Goal: Check status

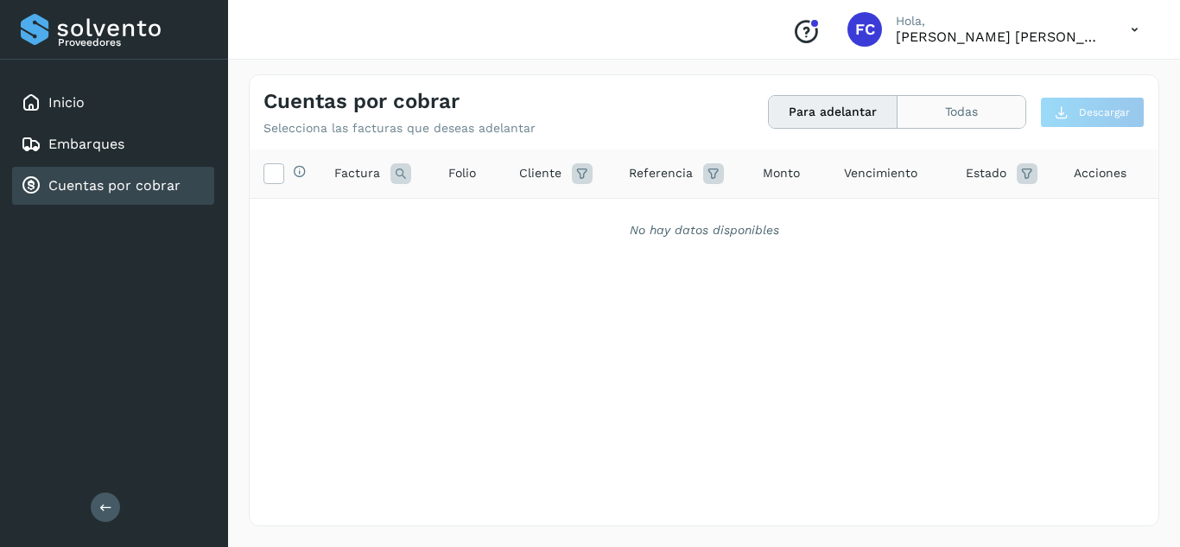
click at [953, 117] on button "Todas" at bounding box center [961, 112] width 128 height 32
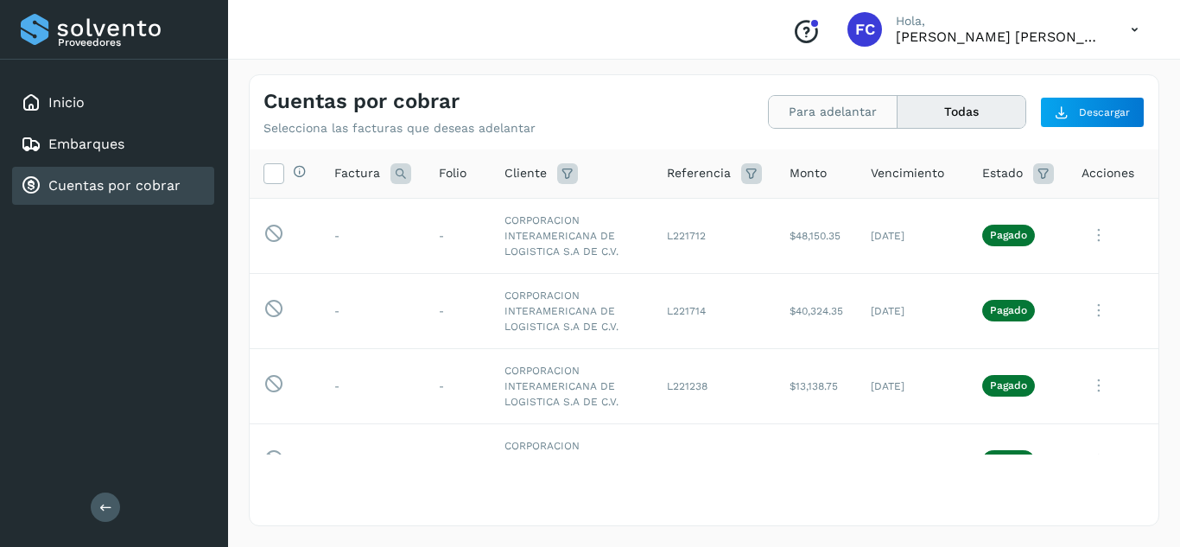
click at [801, 110] on button "Para adelantar" at bounding box center [833, 112] width 129 height 32
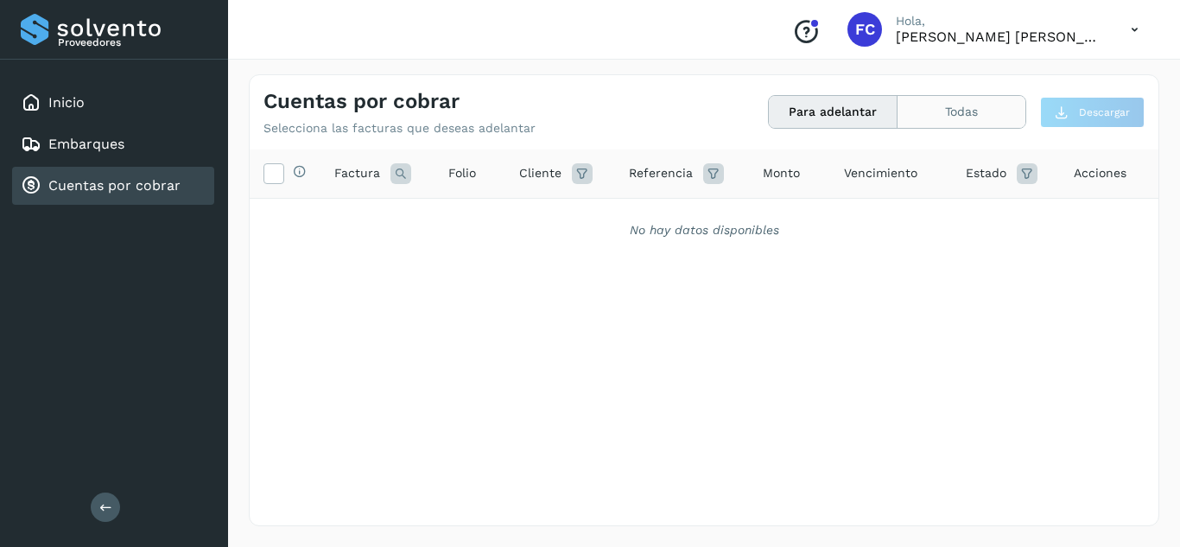
click at [949, 111] on button "Todas" at bounding box center [961, 112] width 128 height 32
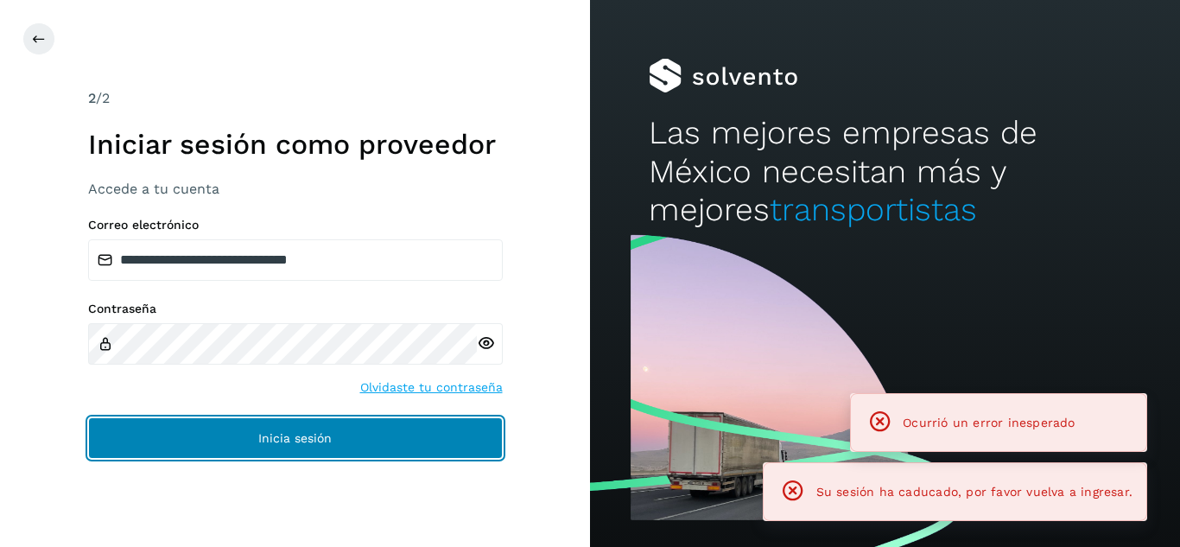
click at [315, 438] on span "Inicia sesión" at bounding box center [294, 438] width 73 height 12
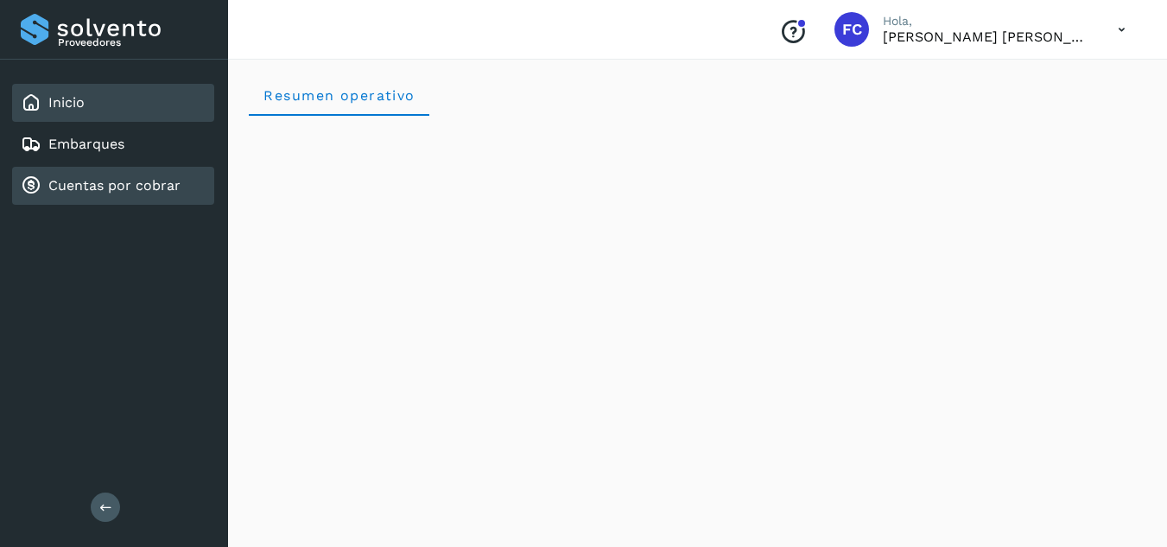
click at [138, 180] on link "Cuentas por cobrar" at bounding box center [114, 185] width 132 height 16
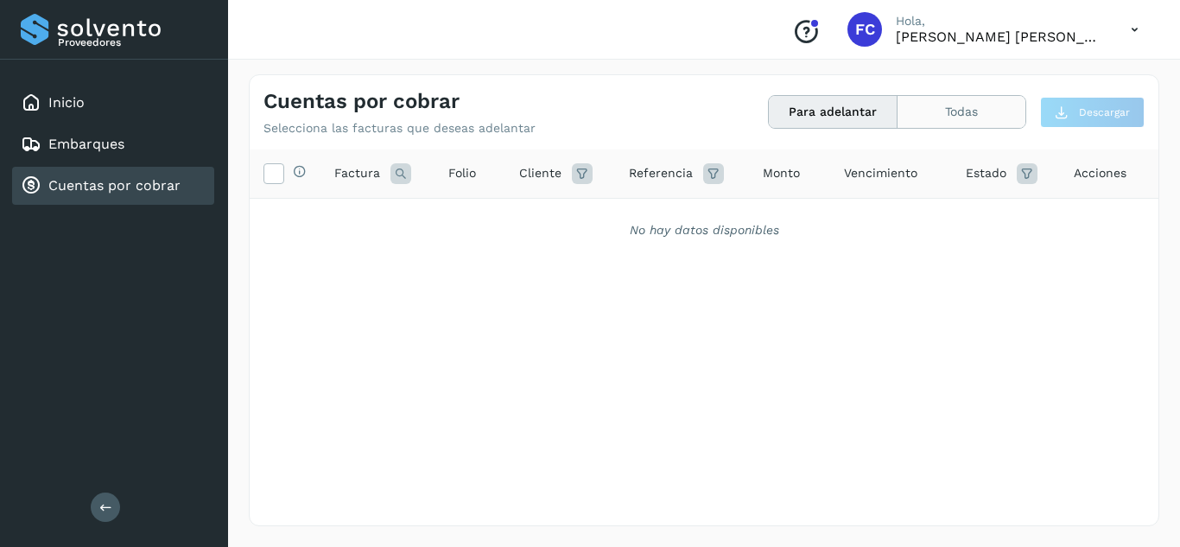
click at [969, 111] on button "Todas" at bounding box center [961, 112] width 128 height 32
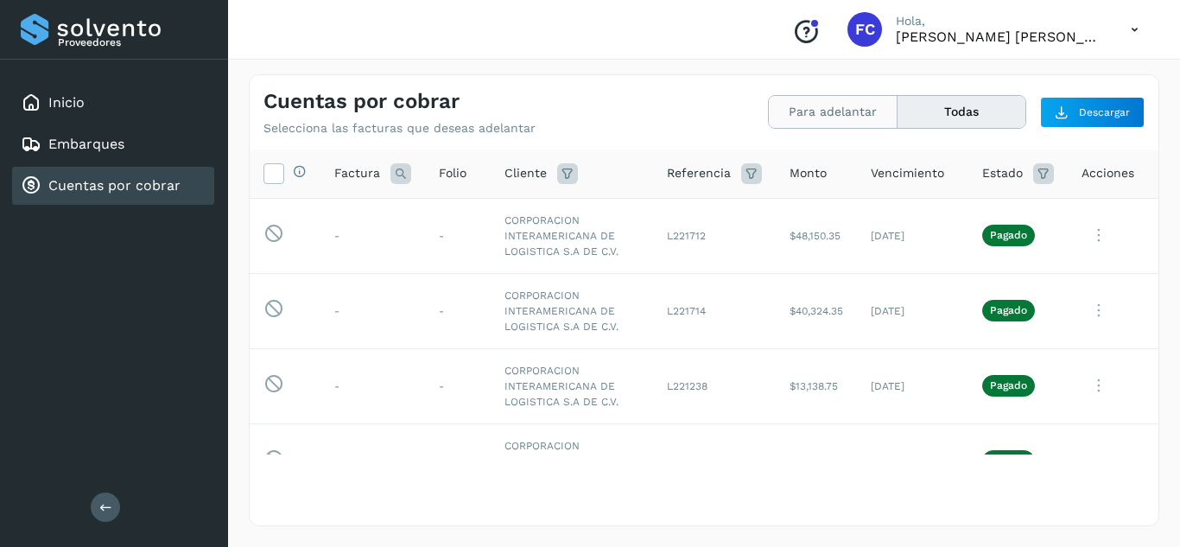
click at [822, 112] on button "Para adelantar" at bounding box center [833, 112] width 129 height 32
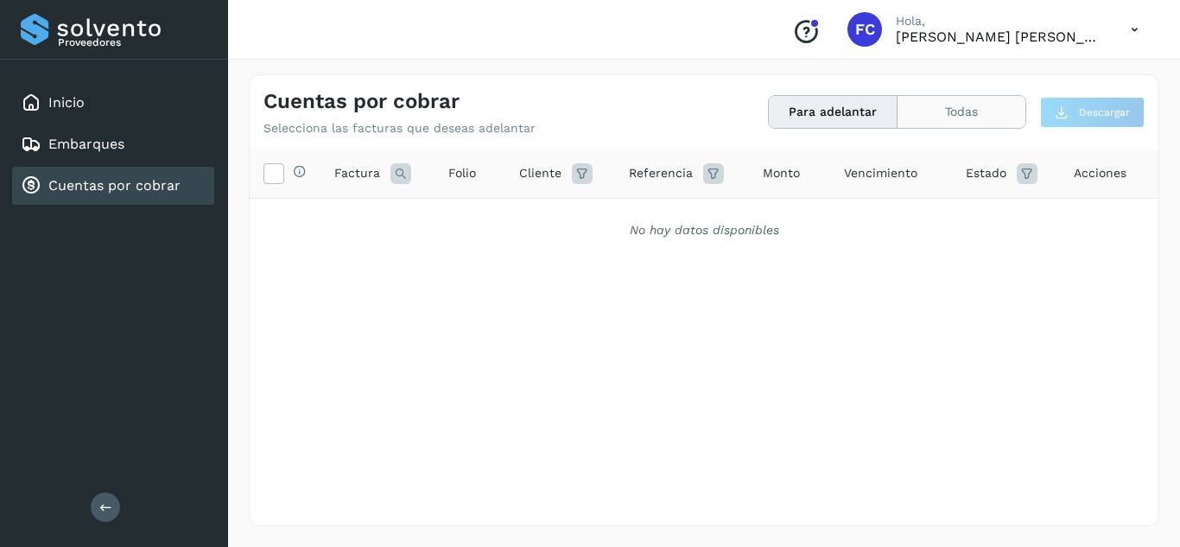
click at [967, 114] on button "Todas" at bounding box center [961, 112] width 128 height 32
